Goal: Information Seeking & Learning: Learn about a topic

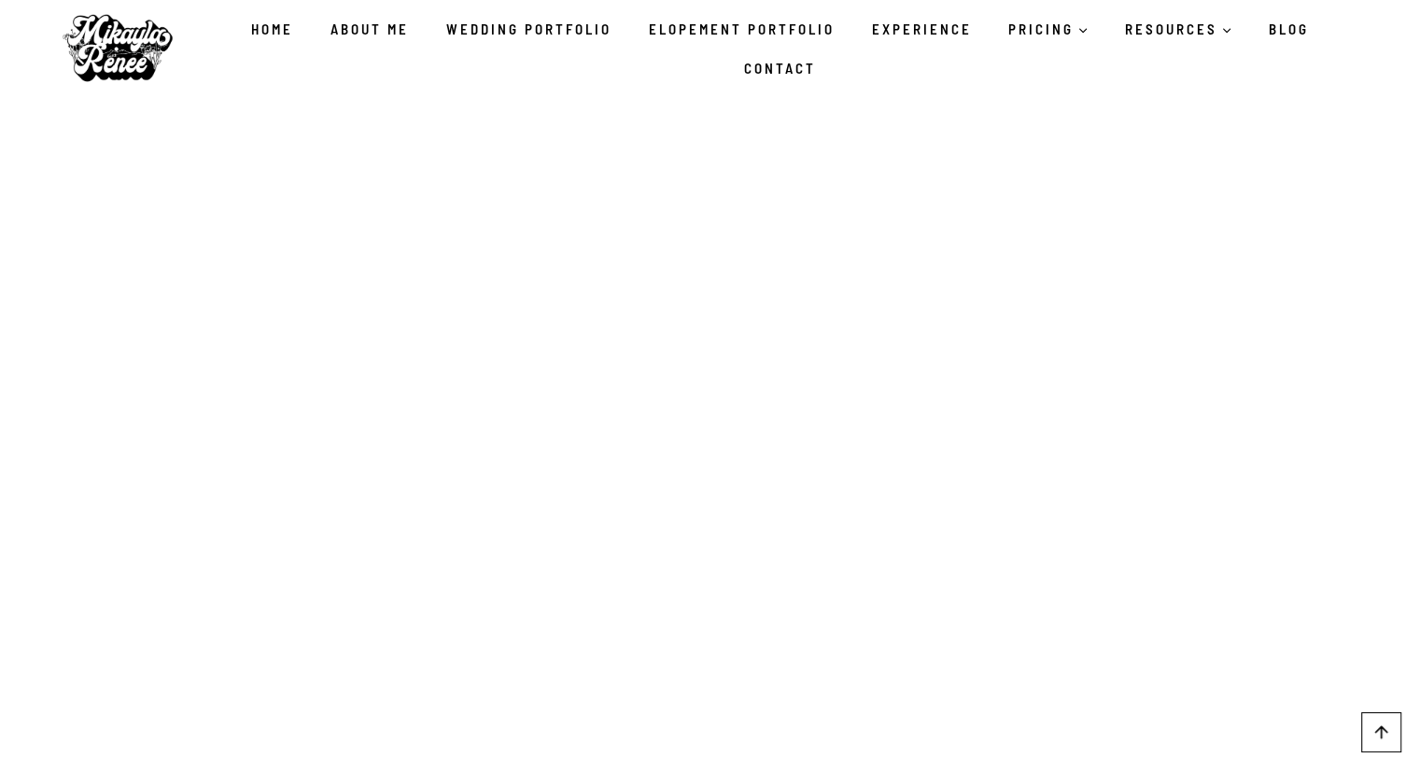
scroll to position [3587, 0]
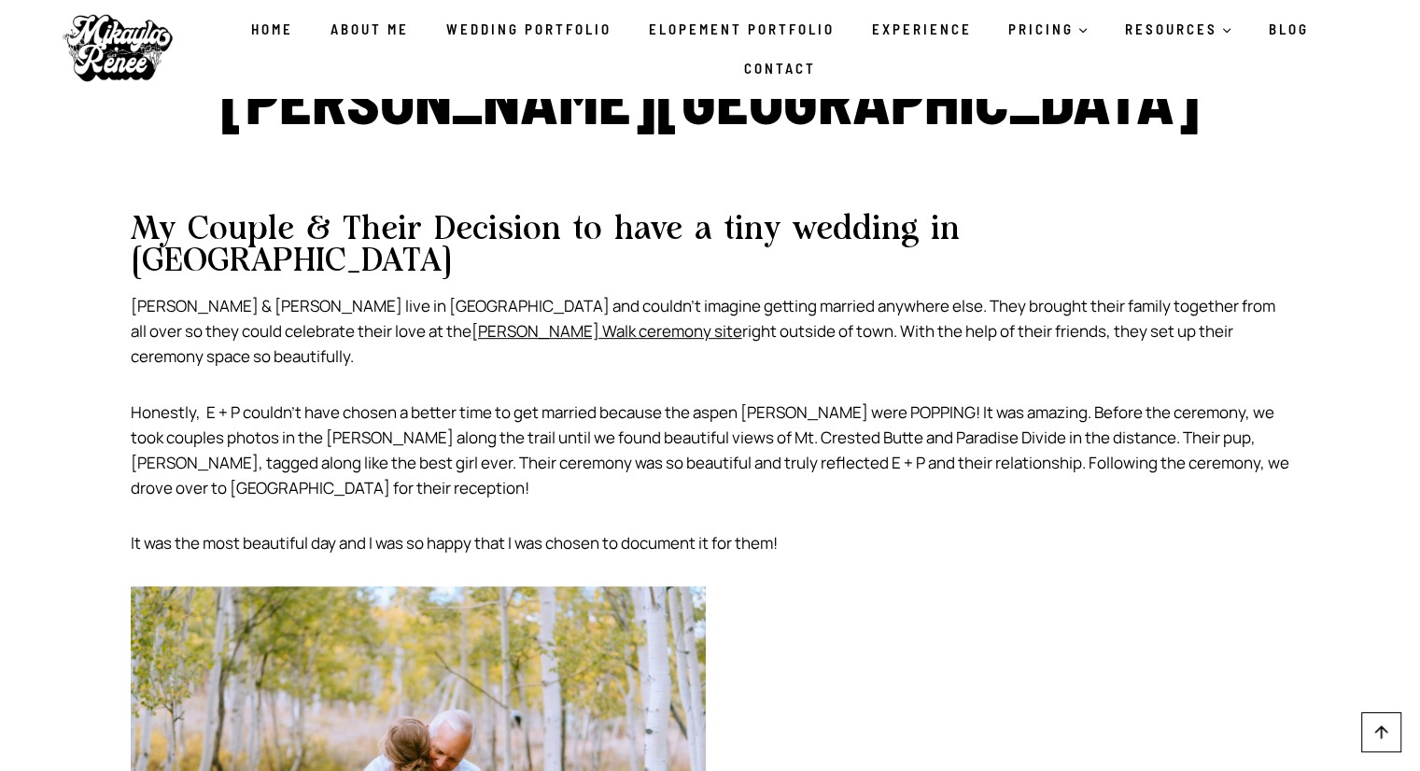
scroll to position [816, 0]
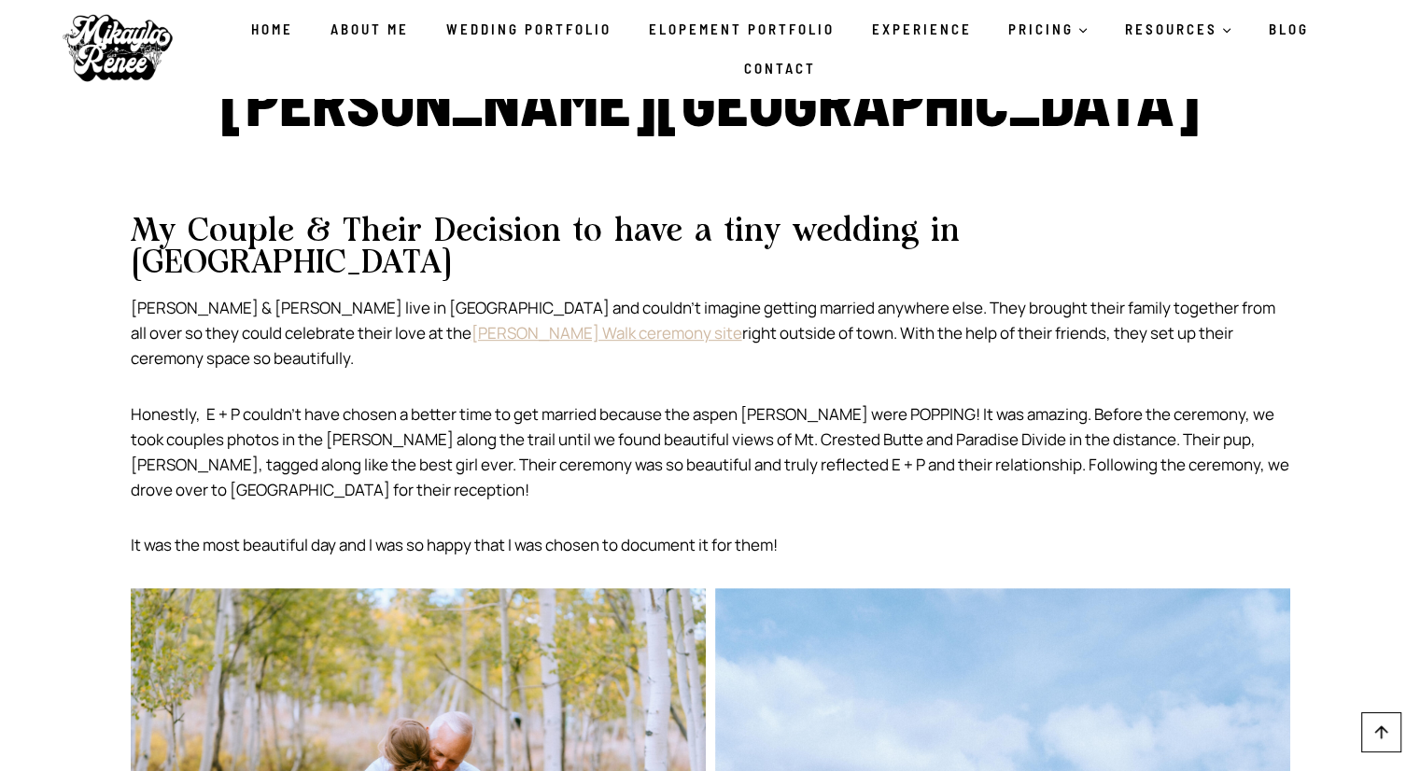
click at [471, 322] on link "[PERSON_NAME] Walk ceremony site" at bounding box center [606, 332] width 271 height 21
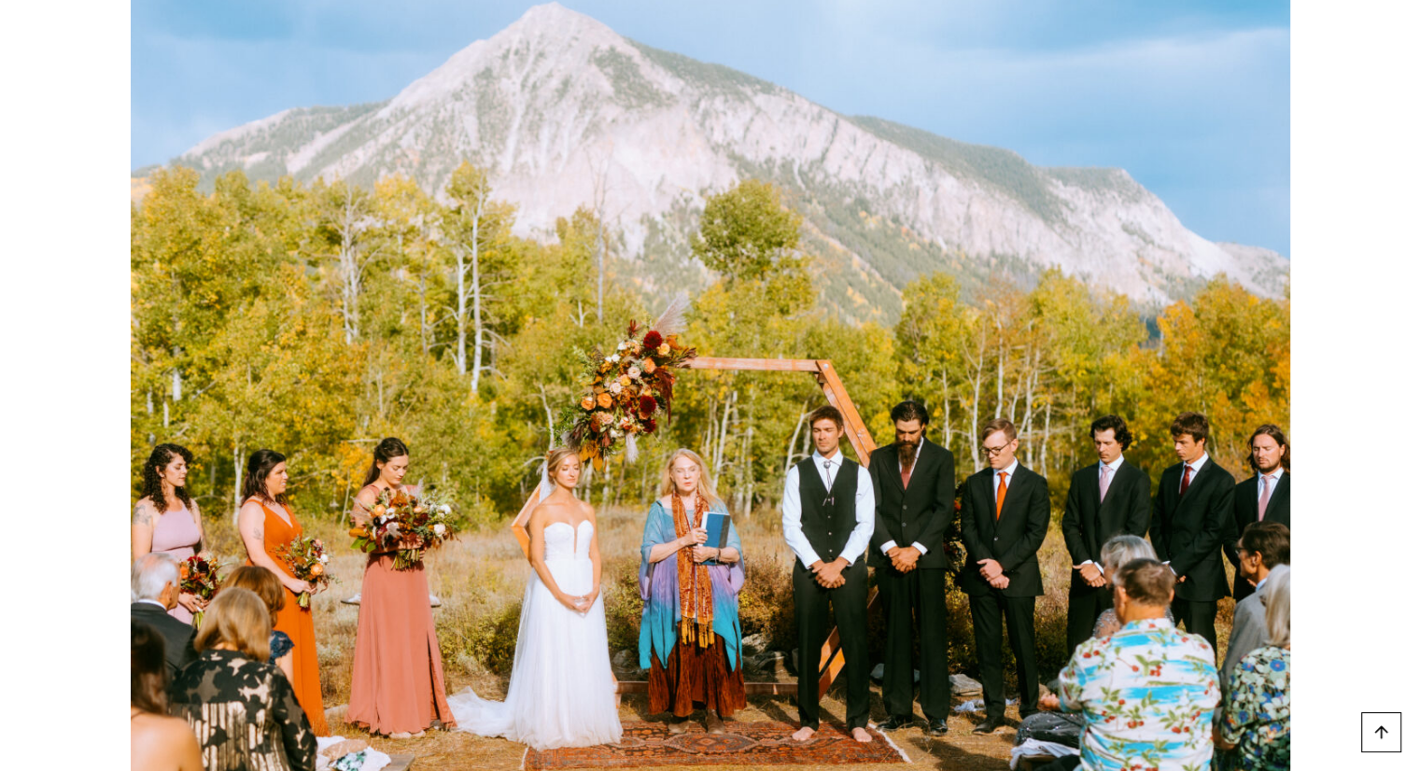
scroll to position [1221, 0]
